Goal: Go to known website: Go to known website

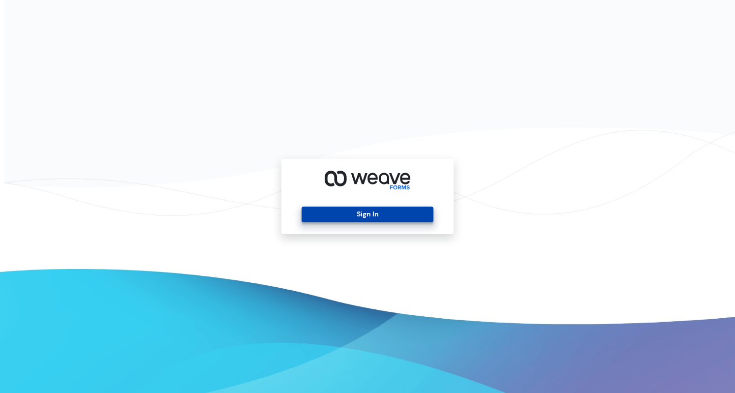
click at [383, 210] on button "Sign In" at bounding box center [366, 215] width 131 height 16
